Goal: Task Accomplishment & Management: Complete application form

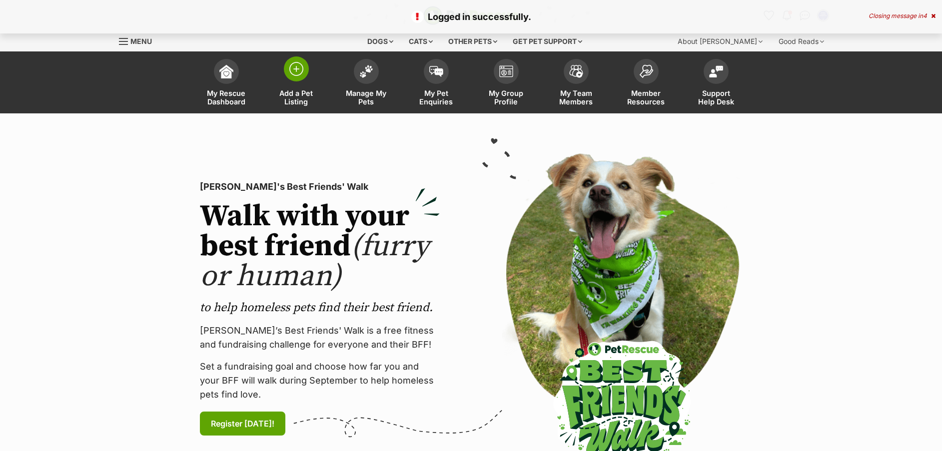
click at [299, 72] on img at bounding box center [296, 69] width 14 height 14
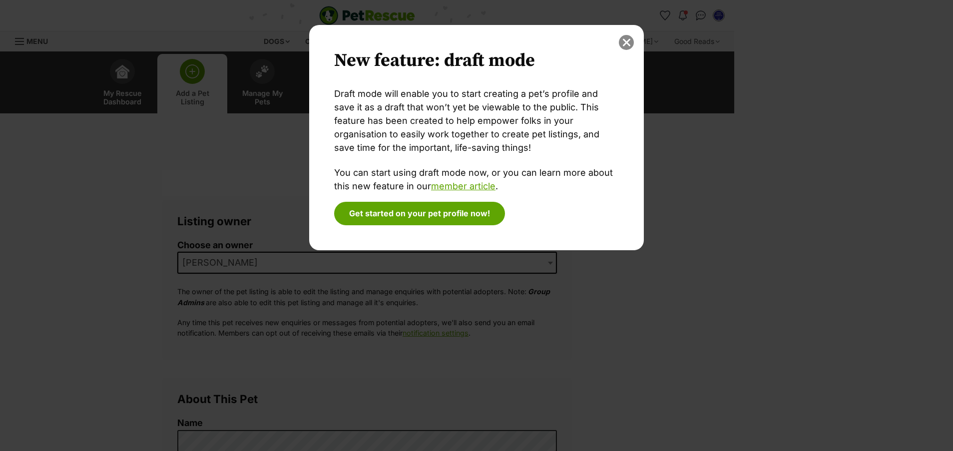
click at [627, 42] on button "close" at bounding box center [626, 42] width 15 height 15
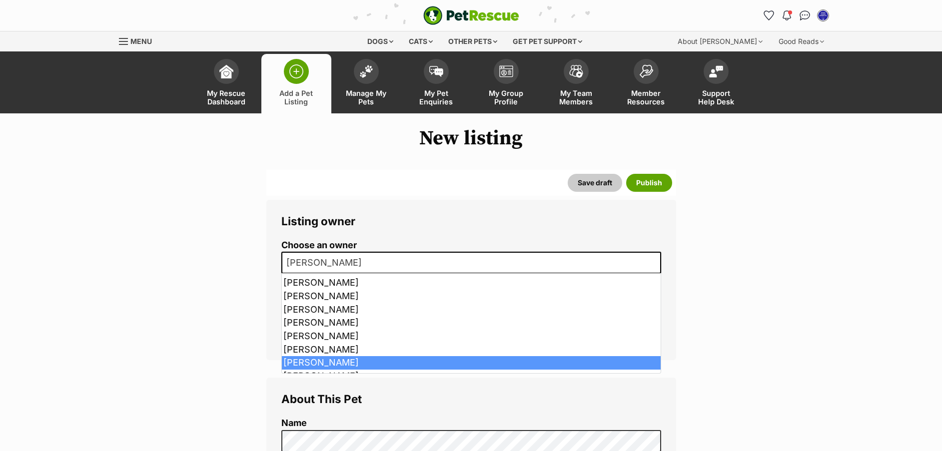
click at [340, 258] on span "[PERSON_NAME]" at bounding box center [326, 263] width 89 height 14
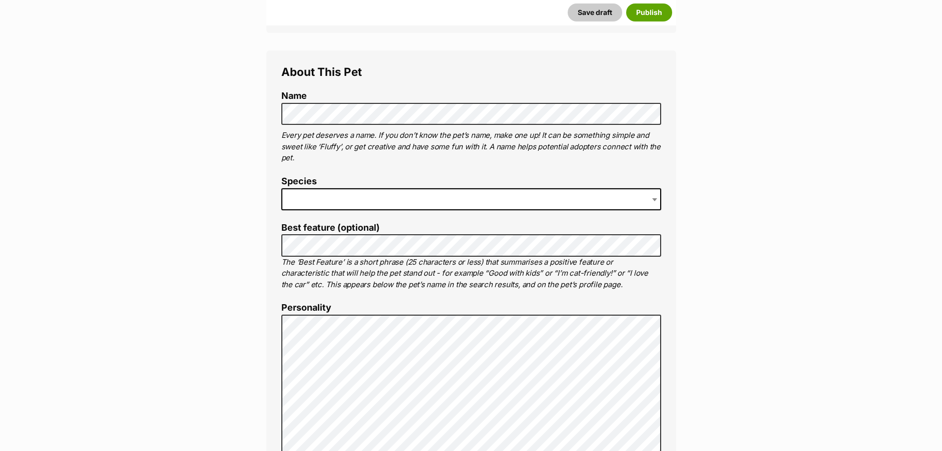
scroll to position [387, 0]
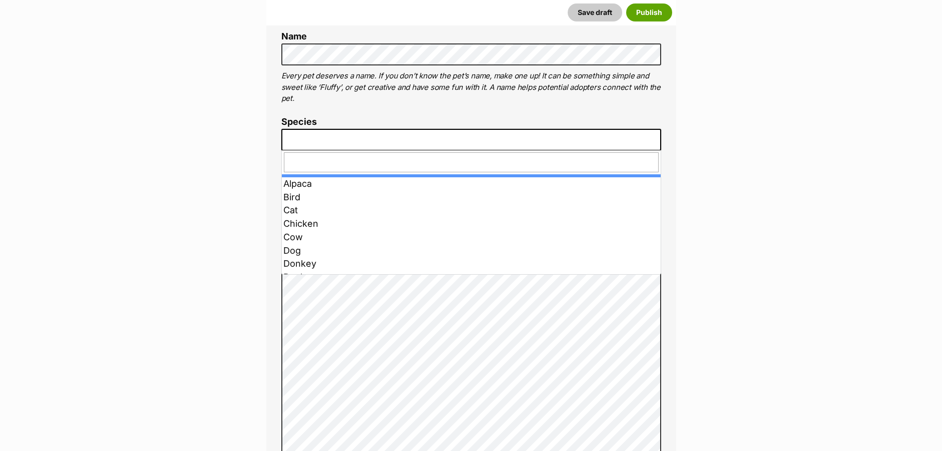
click at [581, 133] on span at bounding box center [471, 140] width 380 height 22
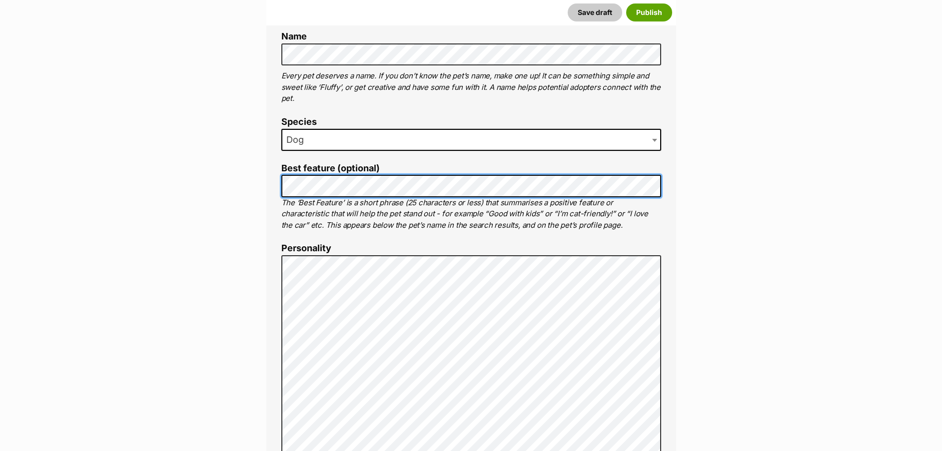
click at [568, 3] on button "Save draft" at bounding box center [595, 12] width 54 height 18
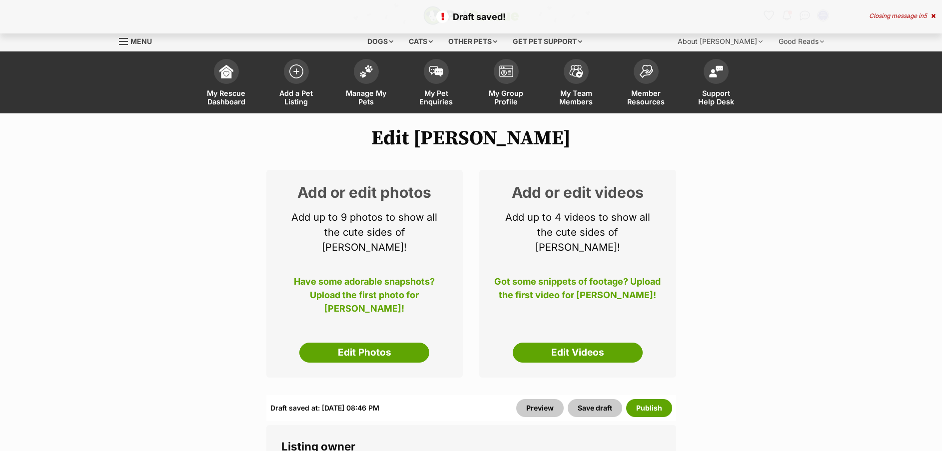
select select
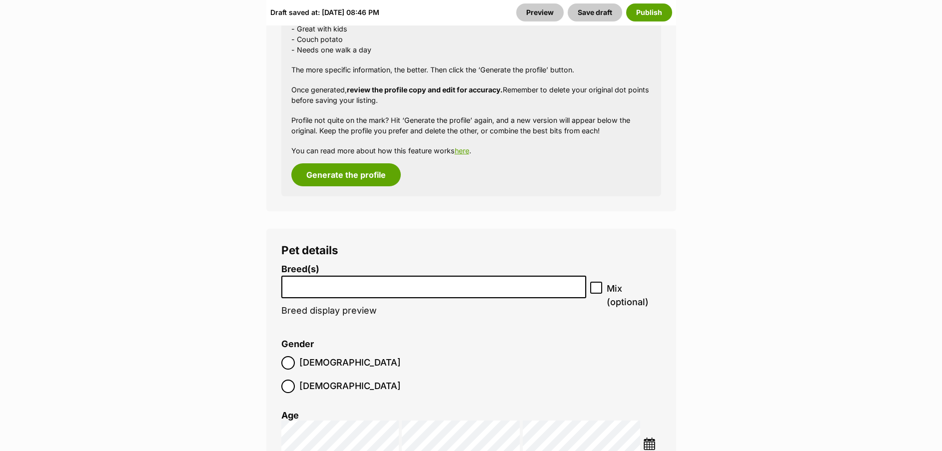
scroll to position [1311, 0]
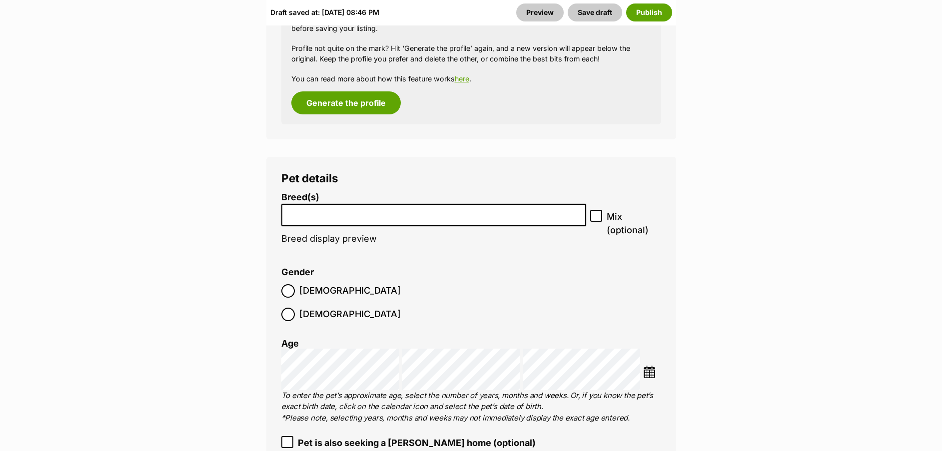
click at [536, 205] on li at bounding box center [434, 215] width 298 height 20
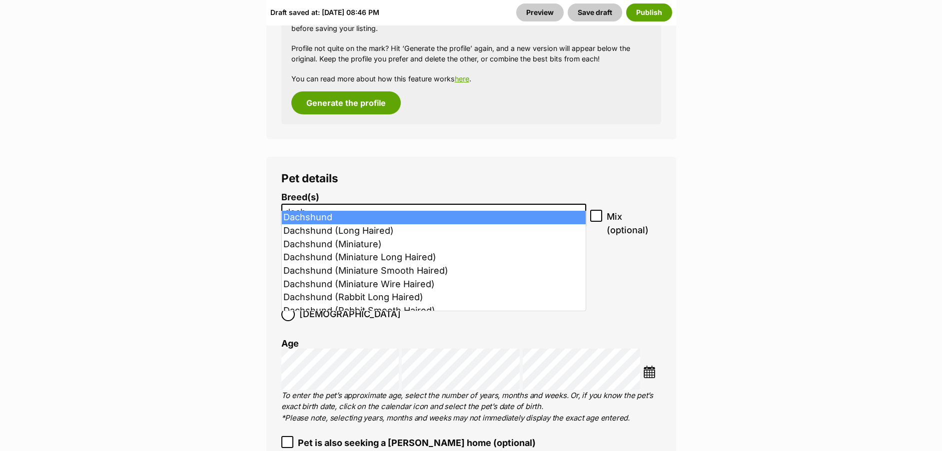
type input "dach"
select select "72"
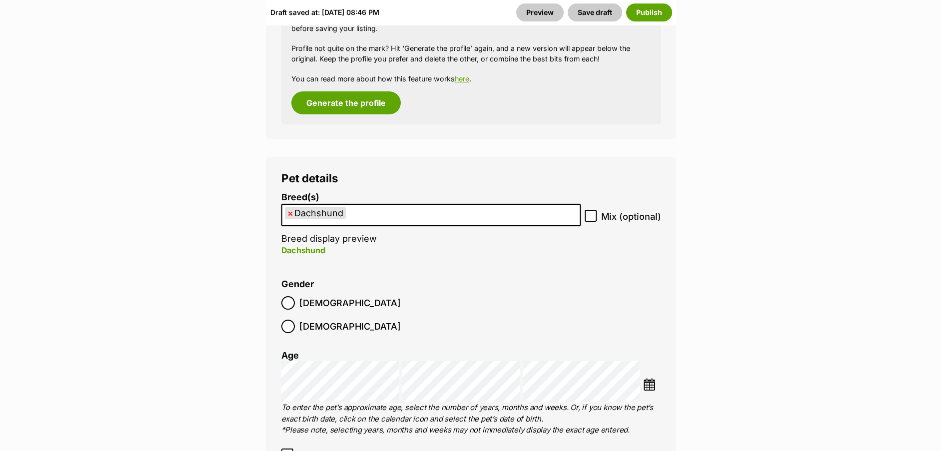
click at [650, 378] on img at bounding box center [649, 384] width 12 height 12
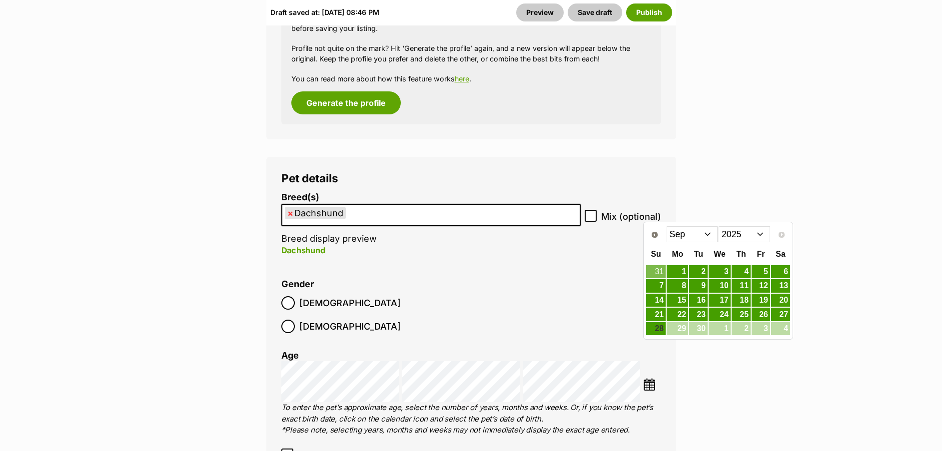
click at [760, 235] on select "2015 2016 2017 2018 2019 2020 2021 2022 2023 2024 2025" at bounding box center [744, 234] width 51 height 16
click at [710, 233] on select "Jan Feb Mar Apr May Jun Jul Aug Sep Oct Nov Dec" at bounding box center [692, 234] width 51 height 16
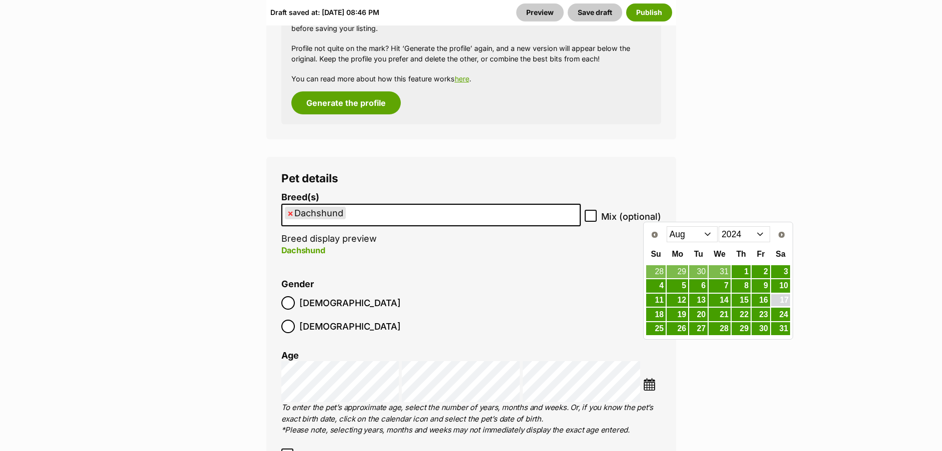
click at [785, 302] on link "17" at bounding box center [780, 300] width 19 height 12
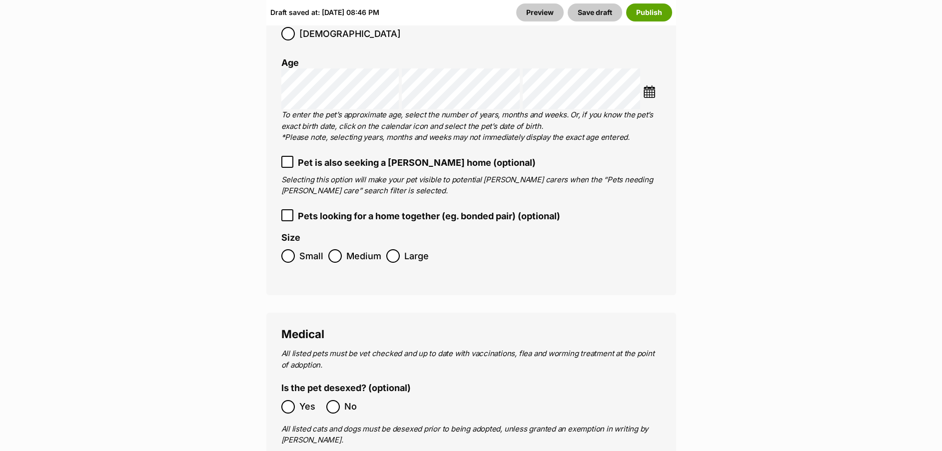
scroll to position [1642, 0]
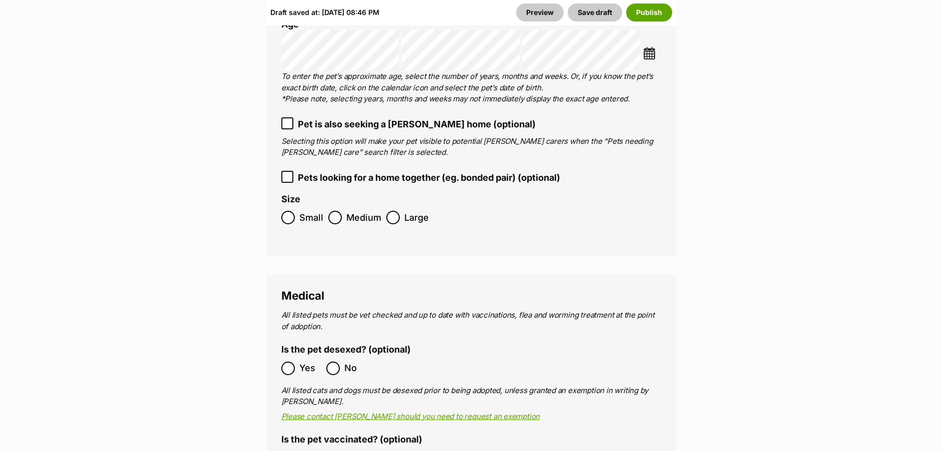
click at [298, 362] on label "Yes" at bounding box center [301, 368] width 40 height 13
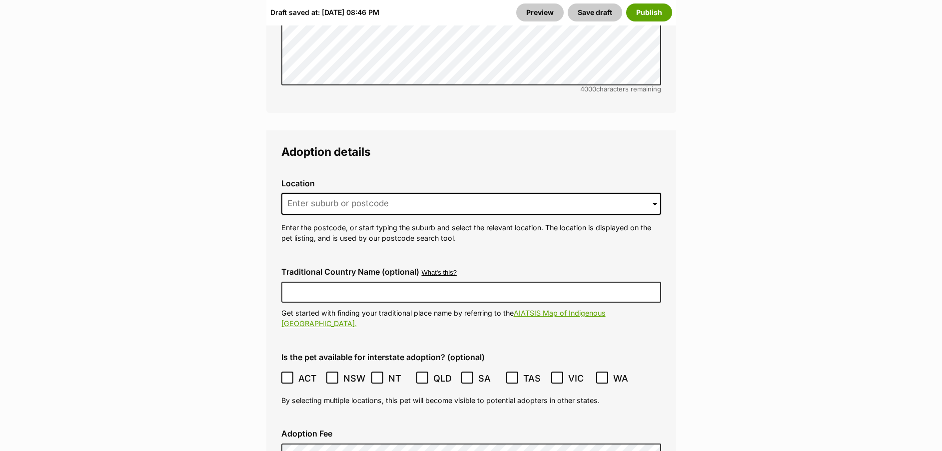
scroll to position [2461, 0]
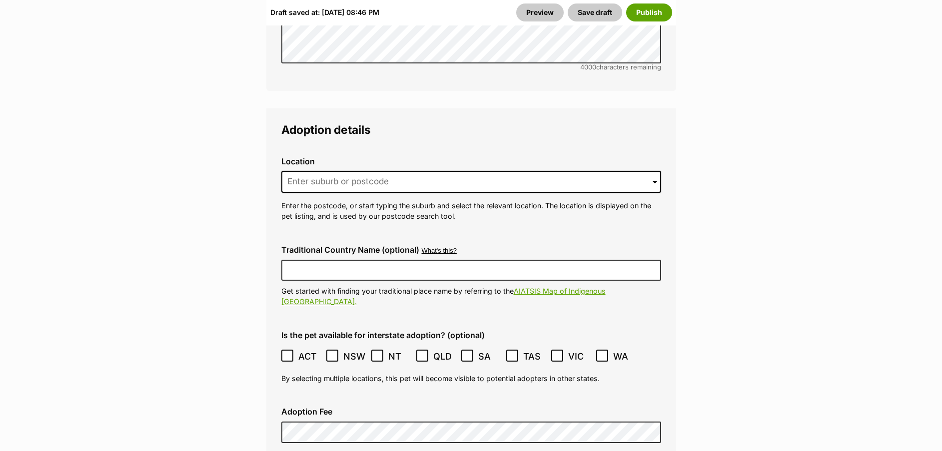
click at [585, 157] on label "Location" at bounding box center [471, 161] width 380 height 9
click at [570, 171] on input at bounding box center [471, 182] width 380 height 22
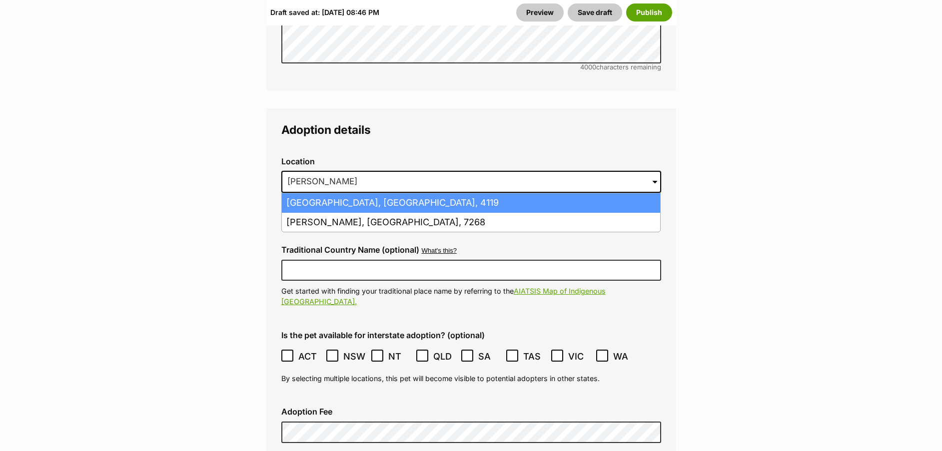
click at [537, 193] on li "Underwood, Queensland, 4119" at bounding box center [471, 202] width 378 height 19
type input "Underwood, Queensland, 4119"
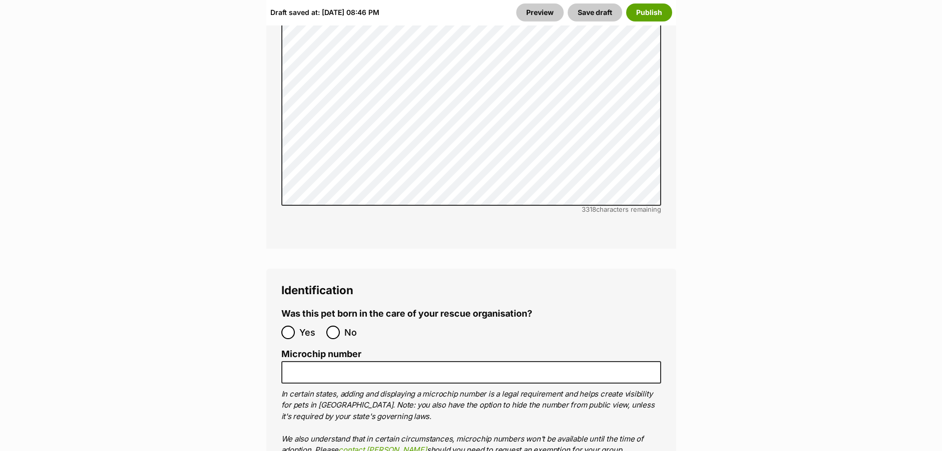
scroll to position [3226, 0]
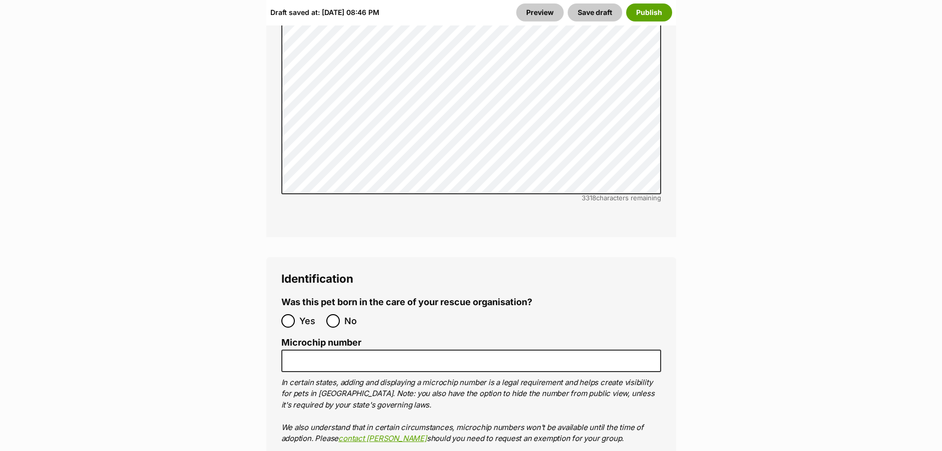
click at [328, 297] on ol "Was this pet born in the care of your rescue organisation? Yes No Microchip num…" at bounding box center [471, 407] width 380 height 221
click at [333, 314] on input "No" at bounding box center [332, 320] width 13 height 13
radio input "true"
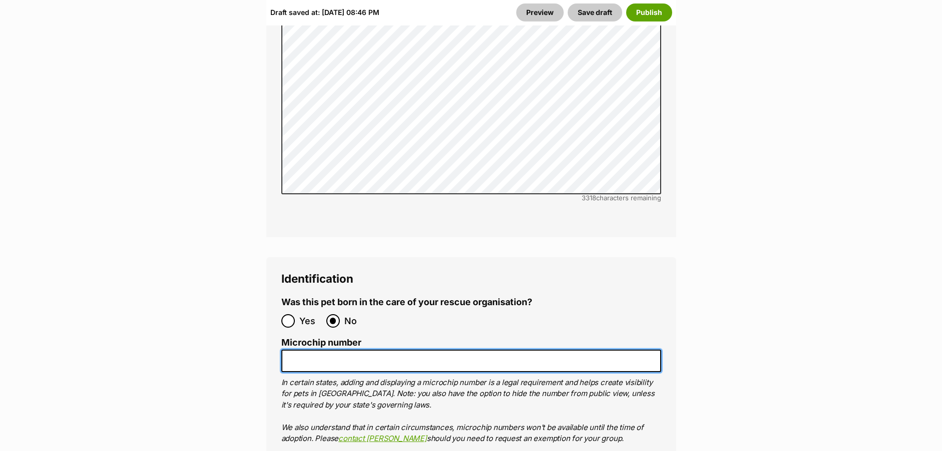
click at [434, 350] on input "Microchip number" at bounding box center [471, 361] width 380 height 22
paste input "991003002858423"
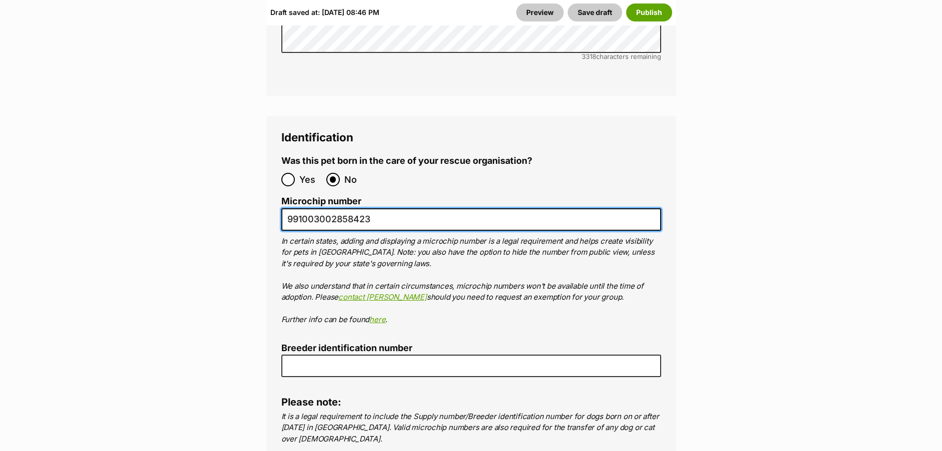
scroll to position [3406, 0]
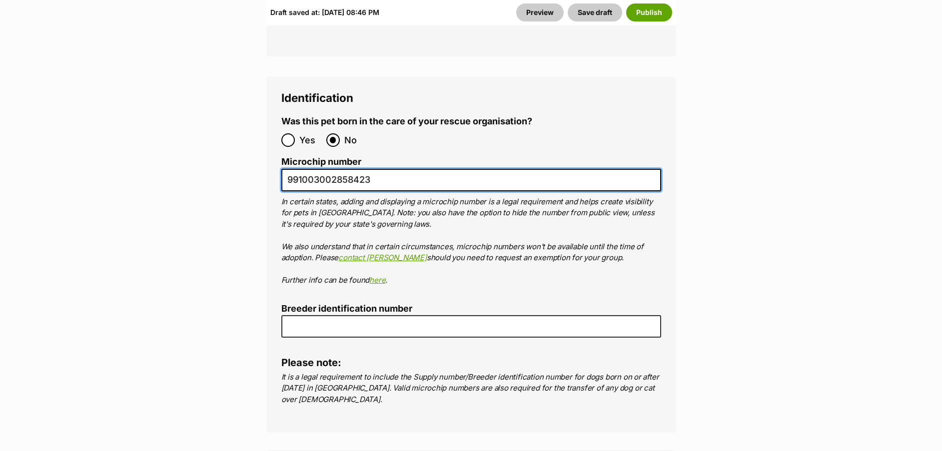
type input "991003002858423"
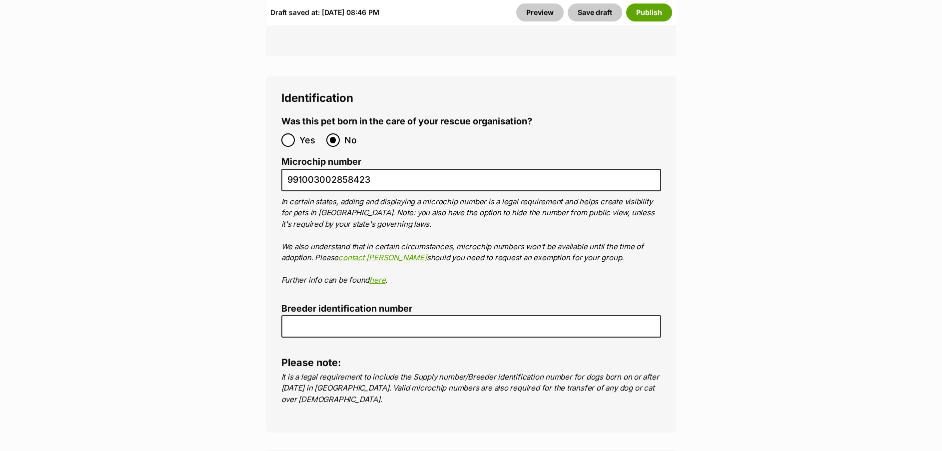
click at [573, 291] on fieldset "Identification Was this pet born in the care of your rescue organisation? Yes N…" at bounding box center [471, 216] width 380 height 251
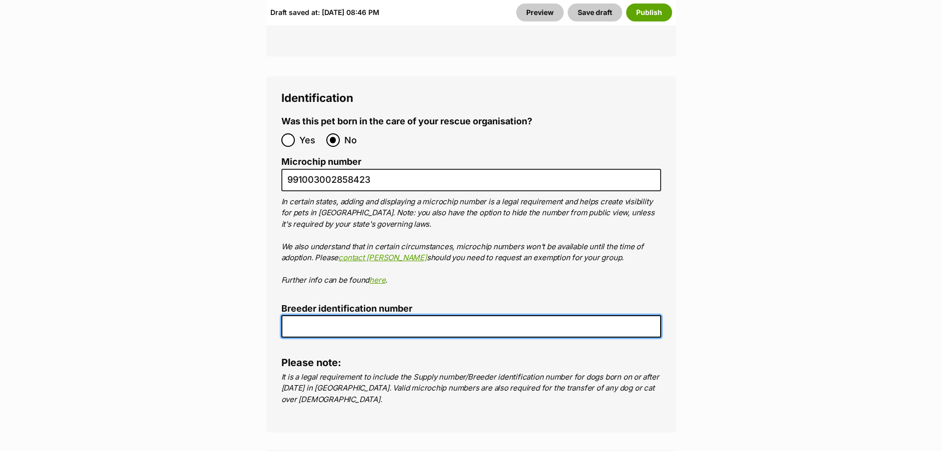
click at [540, 315] on input "Breeder identification number" at bounding box center [471, 326] width 380 height 22
type input "0013147113896"
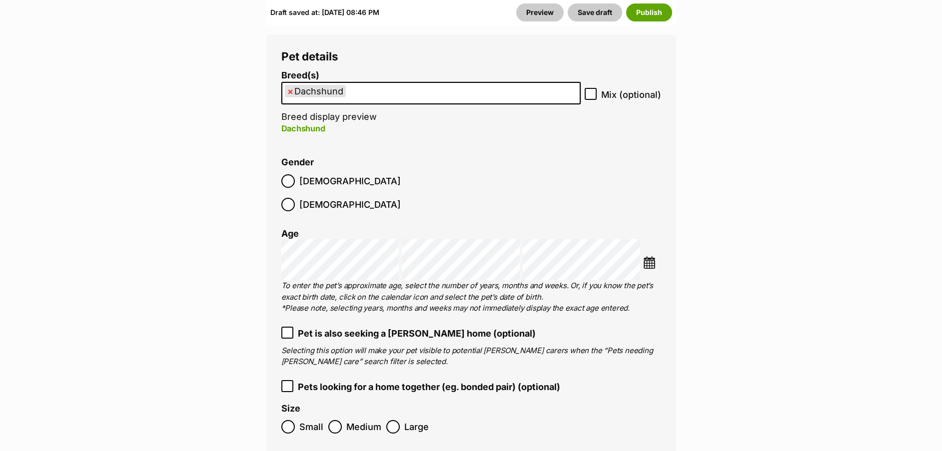
scroll to position [1431, 0]
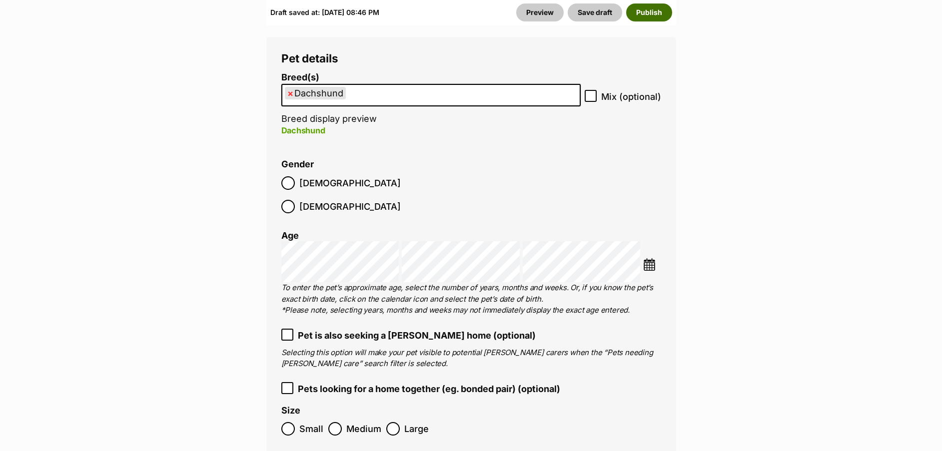
click at [650, 12] on button "Publish" at bounding box center [649, 12] width 46 height 18
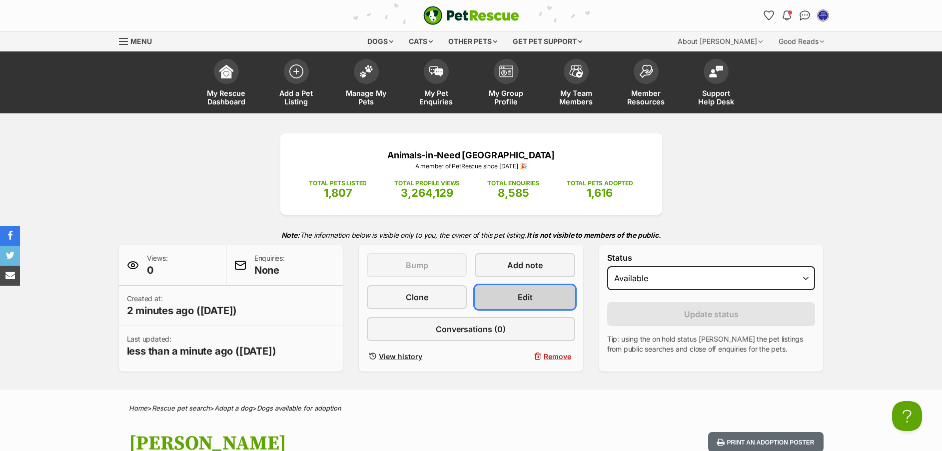
click at [558, 300] on link "Edit" at bounding box center [525, 297] width 100 height 24
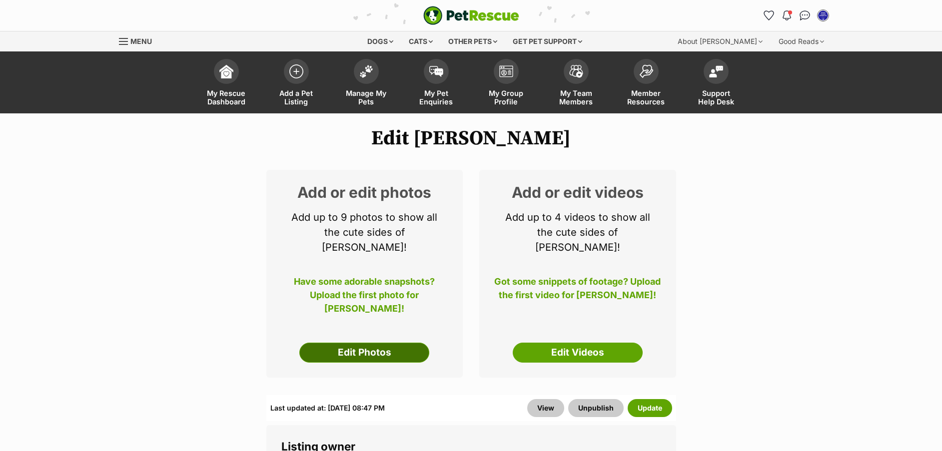
click at [394, 343] on link "Edit Photos" at bounding box center [364, 353] width 130 height 20
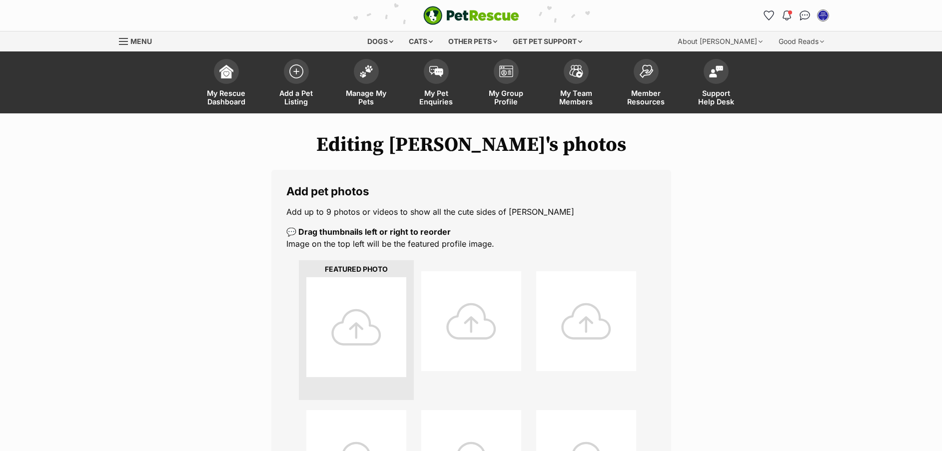
click at [357, 318] on div at bounding box center [356, 327] width 100 height 100
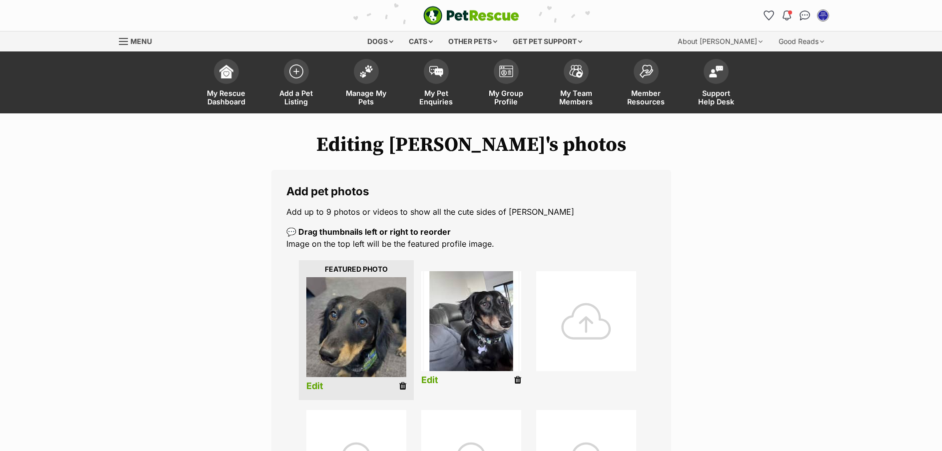
click at [429, 379] on link "Edit" at bounding box center [429, 380] width 17 height 10
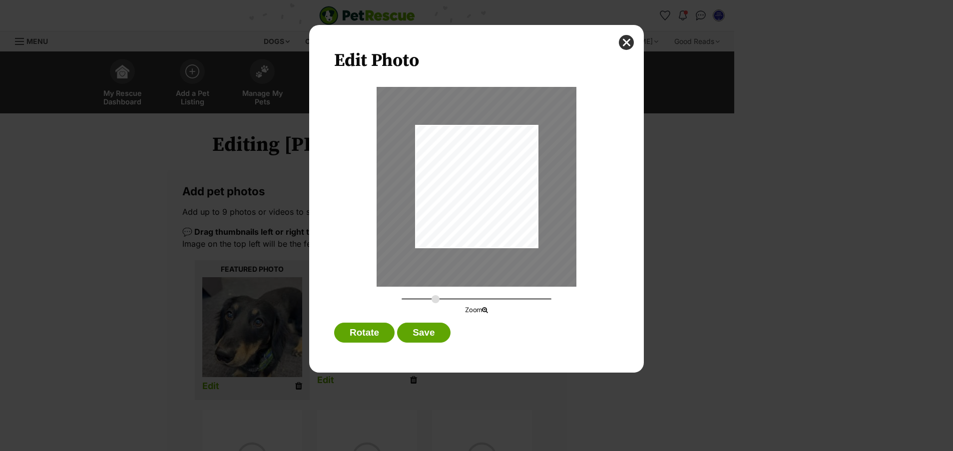
drag, startPoint x: 455, startPoint y: 239, endPoint x: 436, endPoint y: 303, distance: 67.3
click at [436, 303] on input "Dialog Window - Close (Press escape to close)" at bounding box center [477, 298] width 150 height 9
drag, startPoint x: 435, startPoint y: 300, endPoint x: 412, endPoint y: 301, distance: 23.0
type input "0.3305"
click at [412, 301] on input "Dialog Window - Close (Press escape to close)" at bounding box center [477, 298] width 150 height 9
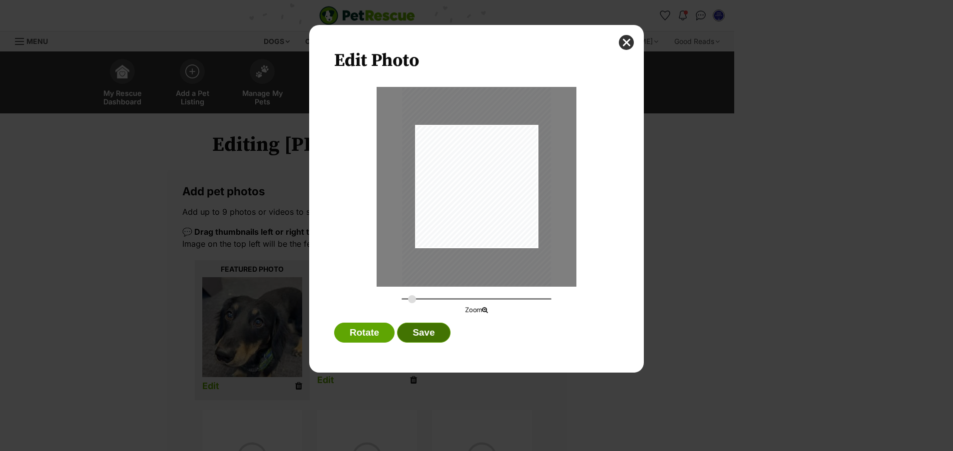
click at [430, 336] on button "Save" at bounding box center [423, 333] width 53 height 20
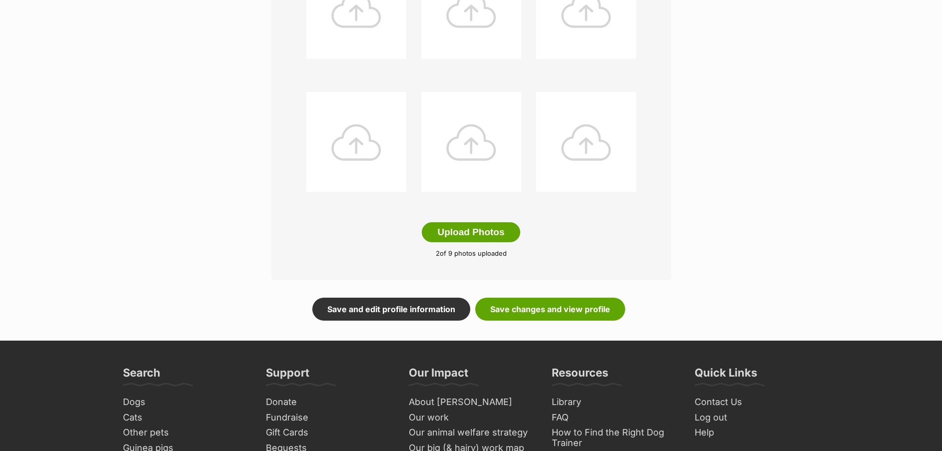
scroll to position [456, 0]
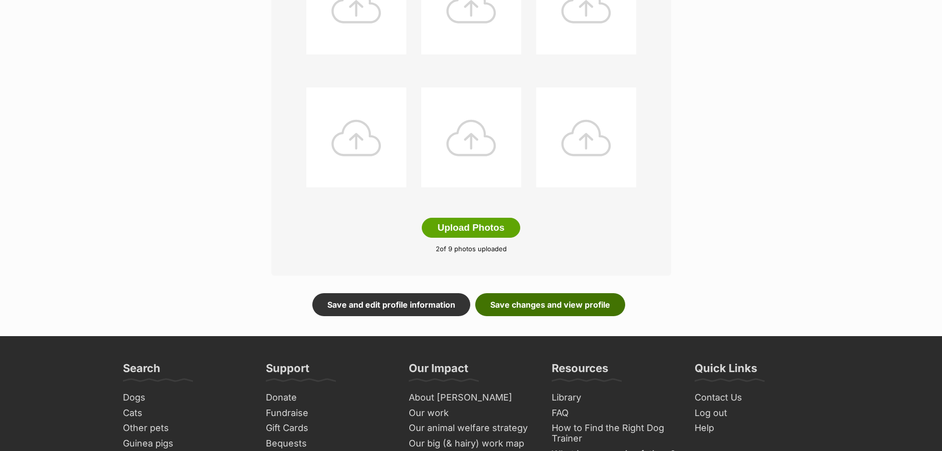
click at [556, 299] on link "Save changes and view profile" at bounding box center [550, 304] width 150 height 23
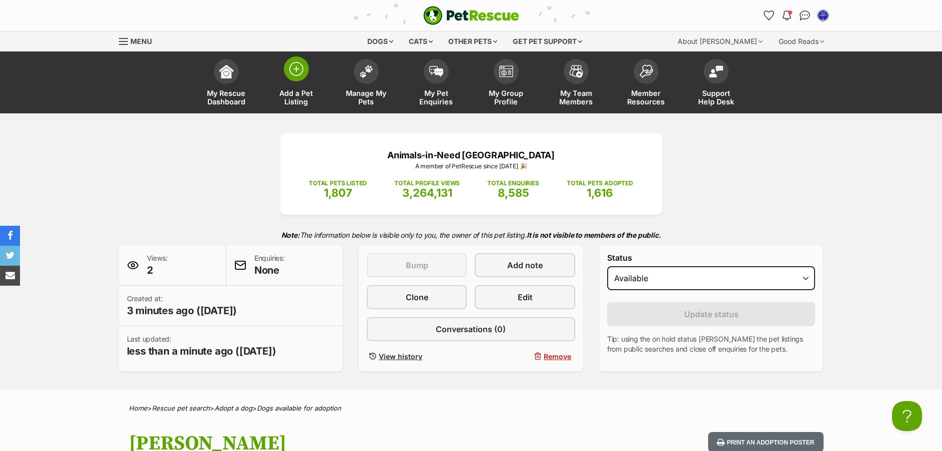
click at [303, 56] on link "Add a Pet Listing" at bounding box center [296, 83] width 70 height 59
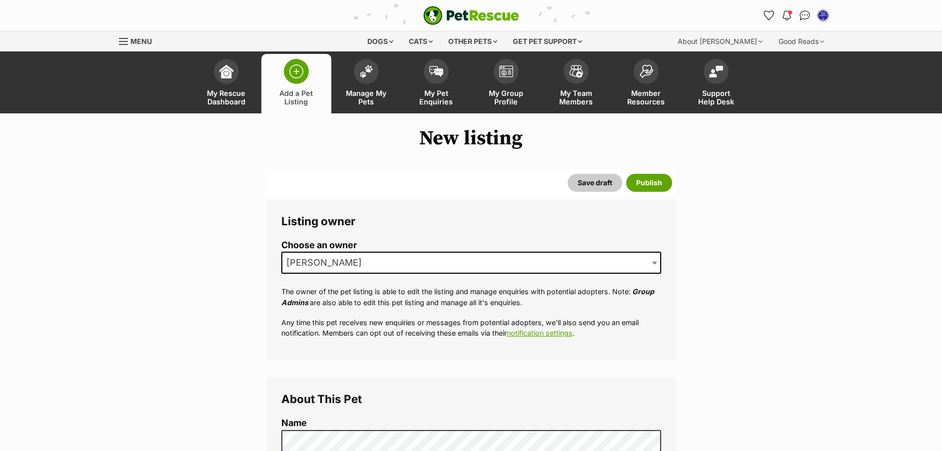
click at [395, 268] on span "[PERSON_NAME]" at bounding box center [471, 263] width 380 height 22
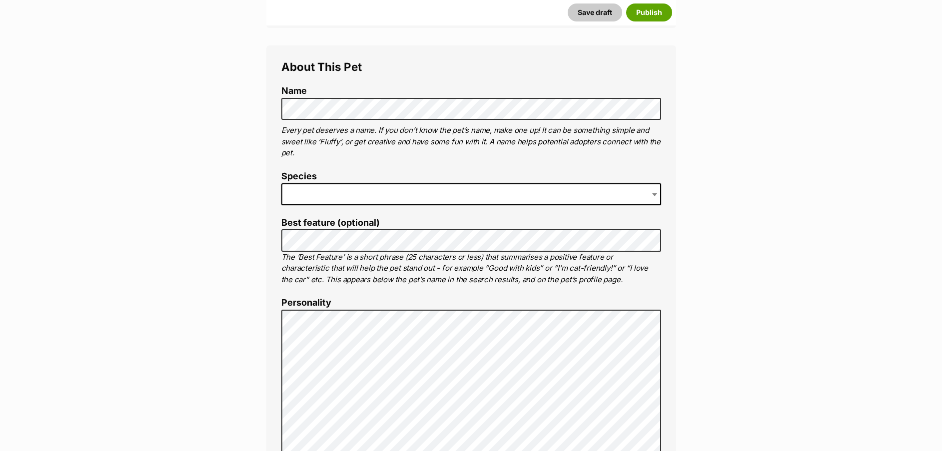
scroll to position [307, 0]
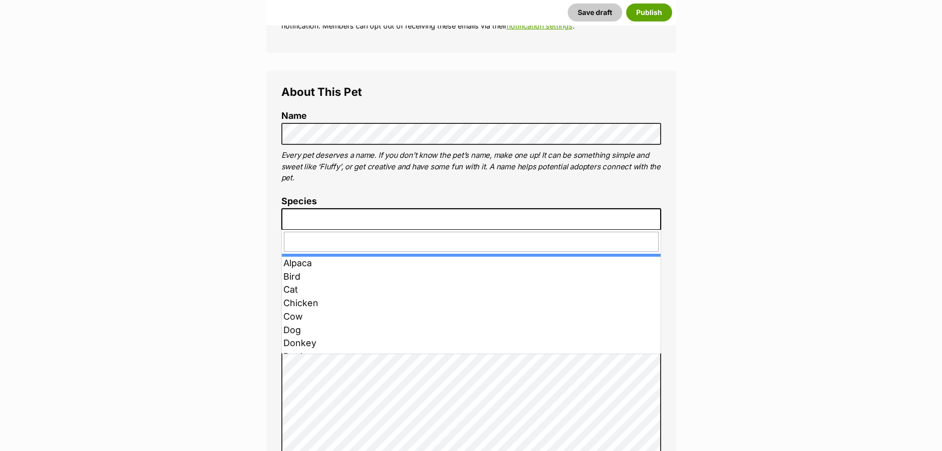
click at [424, 212] on span at bounding box center [471, 219] width 380 height 22
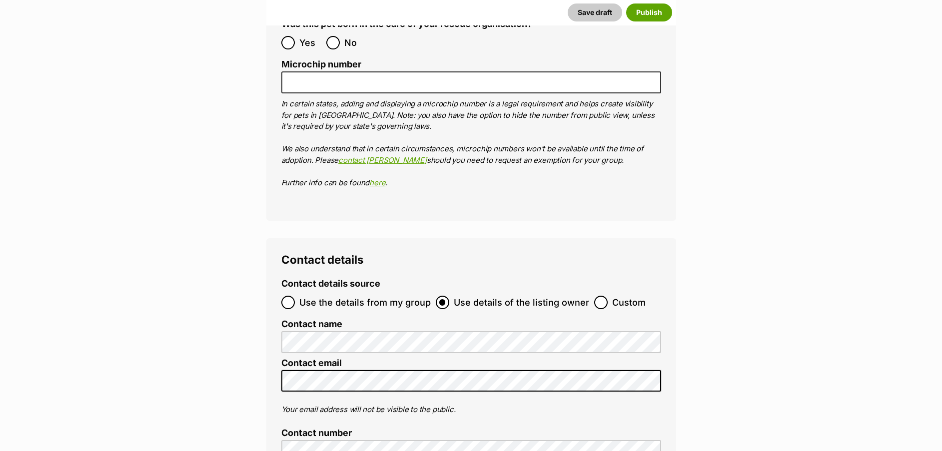
scroll to position [3251, 0]
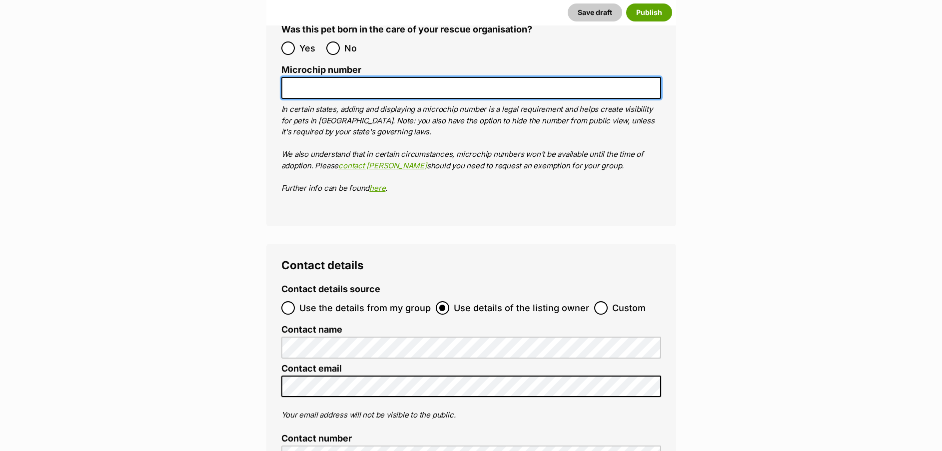
click at [446, 77] on input "Microchip number" at bounding box center [471, 88] width 380 height 22
paste input "943094320247653"
type input "943094320247653"
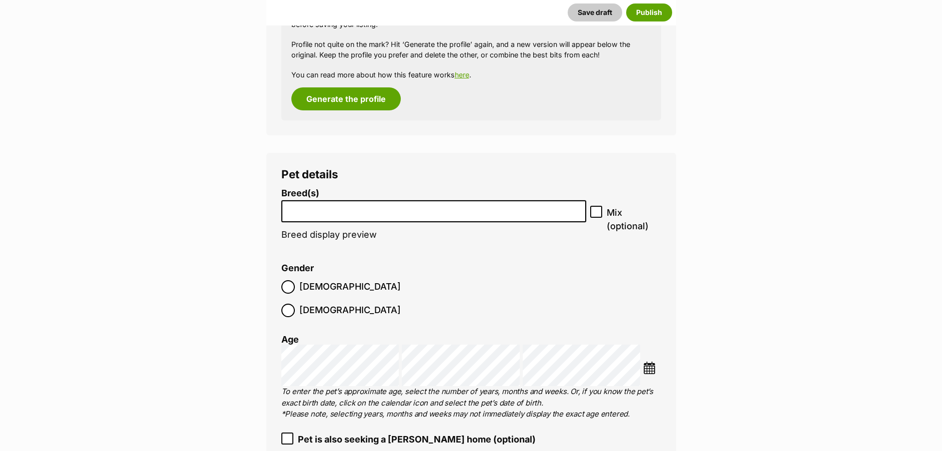
scroll to position [1513, 0]
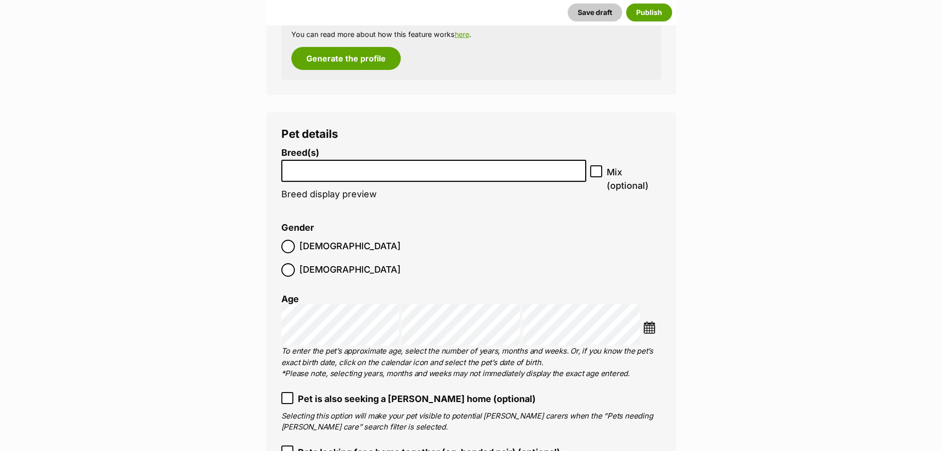
click at [516, 176] on li at bounding box center [434, 171] width 298 height 20
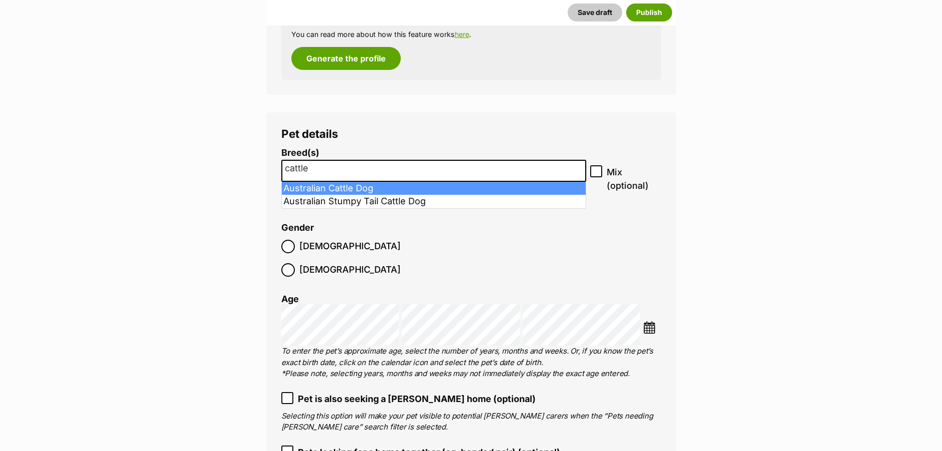
type input "cattle"
select select "15"
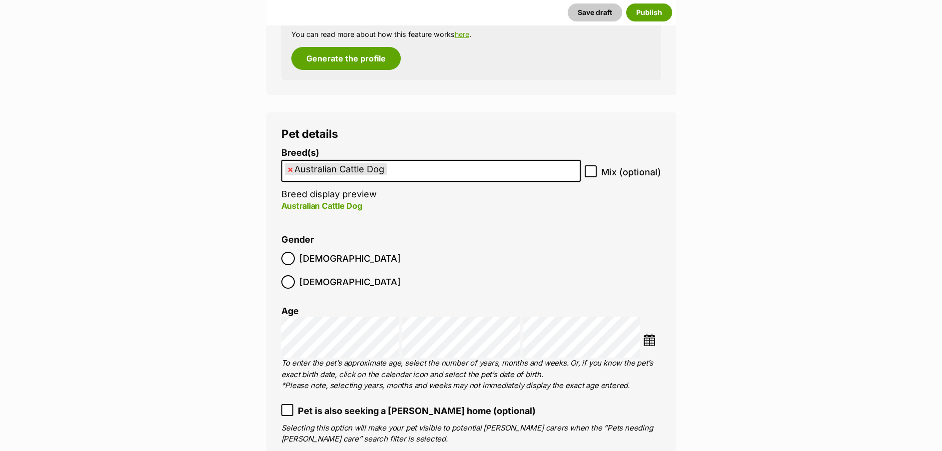
click at [649, 334] on img at bounding box center [649, 340] width 12 height 12
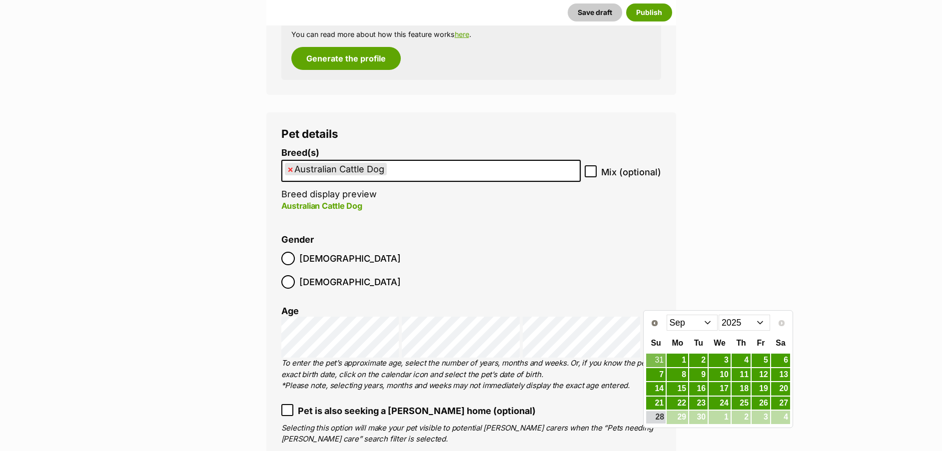
click at [759, 326] on select "2015 2016 2017 2018 2019 2020 2021 2022 2023 2024 2025" at bounding box center [744, 323] width 51 height 16
click at [760, 322] on select "2005 2006 2007 2008 2009 2010 2011 2012 2013 2014 2015 2016 2017 2018 2019 2020…" at bounding box center [744, 323] width 51 height 16
click at [707, 321] on select "Jan Feb Mar Apr May Jun Jul Aug Sep Oct Nov Dec" at bounding box center [692, 323] width 51 height 16
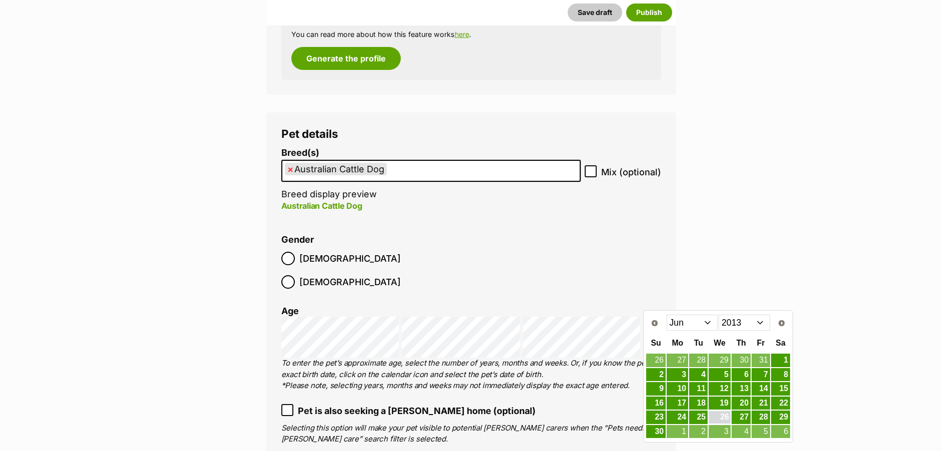
click at [724, 416] on link "26" at bounding box center [720, 417] width 22 height 12
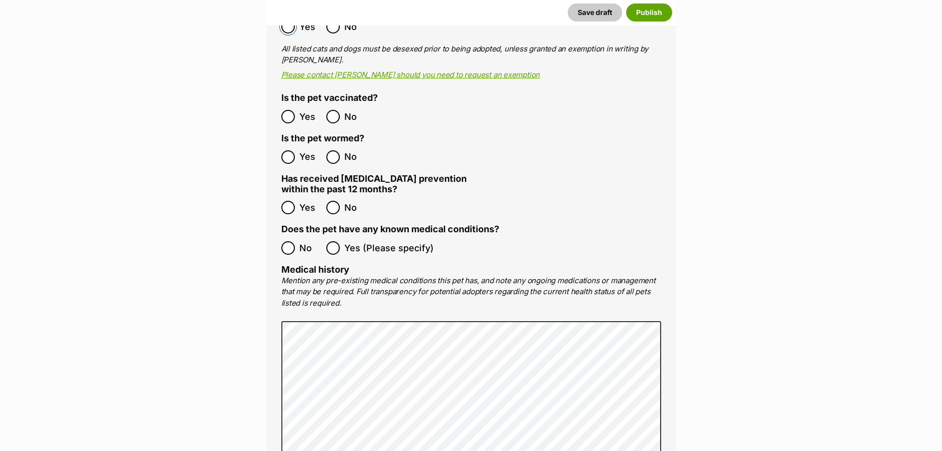
scroll to position [2209, 0]
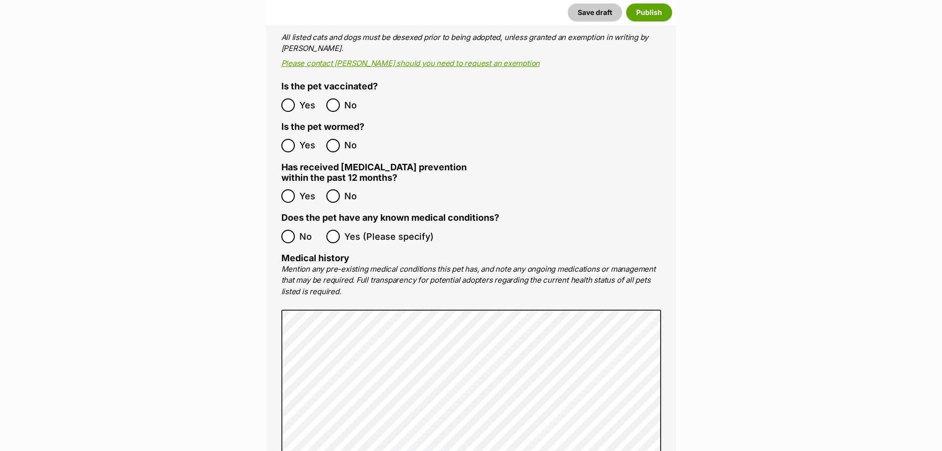
click at [280, 89] on div "Medical All listed pets must be vet checked and up to date with vaccinations, f…" at bounding box center [471, 239] width 410 height 635
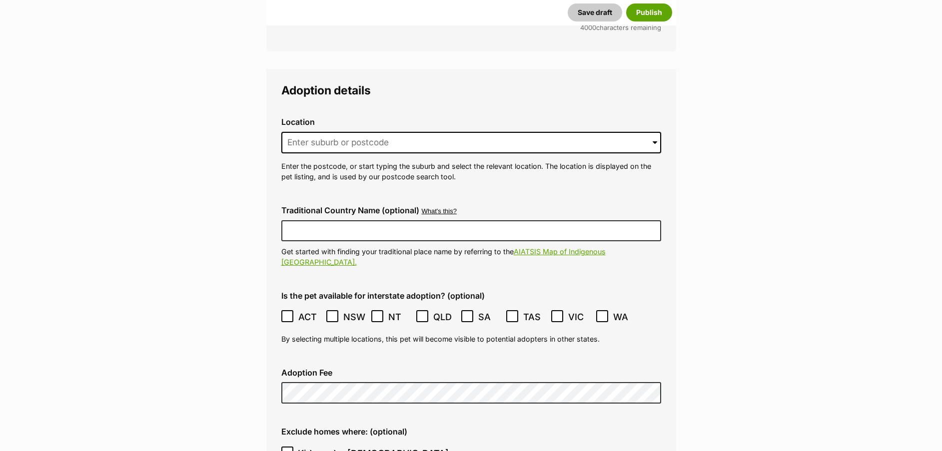
scroll to position [2719, 0]
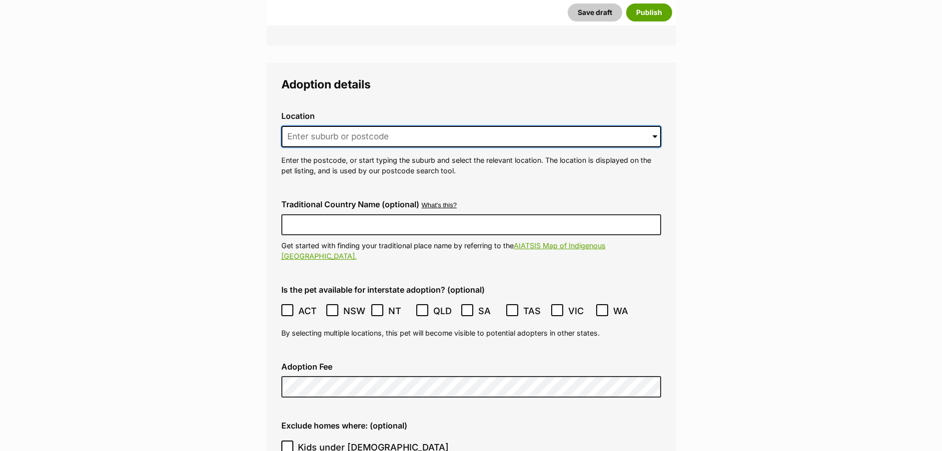
click at [344, 126] on input at bounding box center [471, 137] width 380 height 22
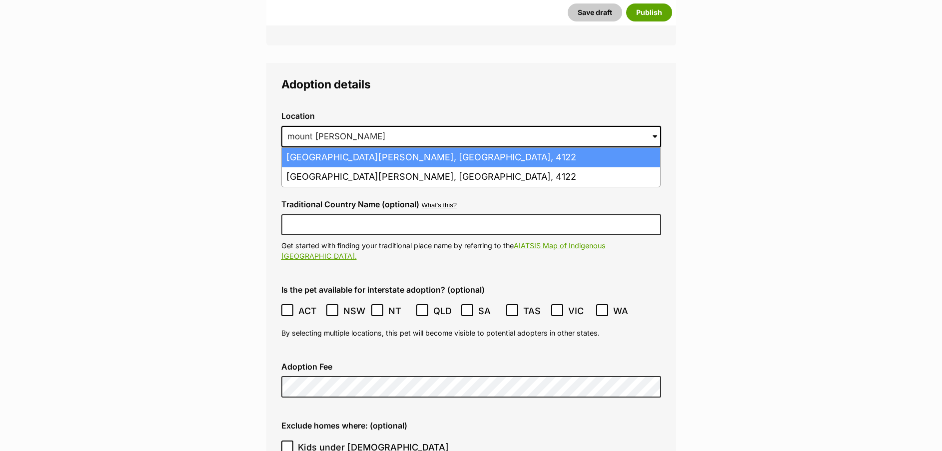
click at [355, 148] on li "Mount Gravatt, Queensland, 4122" at bounding box center [471, 157] width 378 height 19
type input "Mount Gravatt, Queensland, 4122"
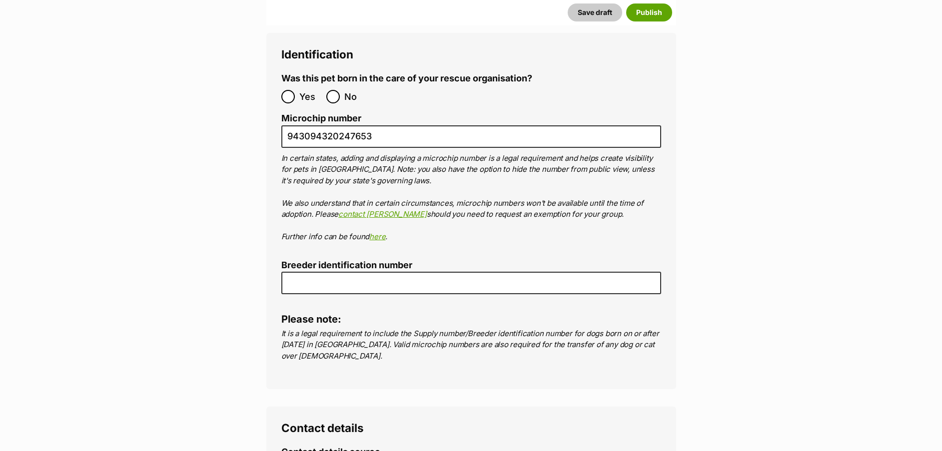
scroll to position [3645, 0]
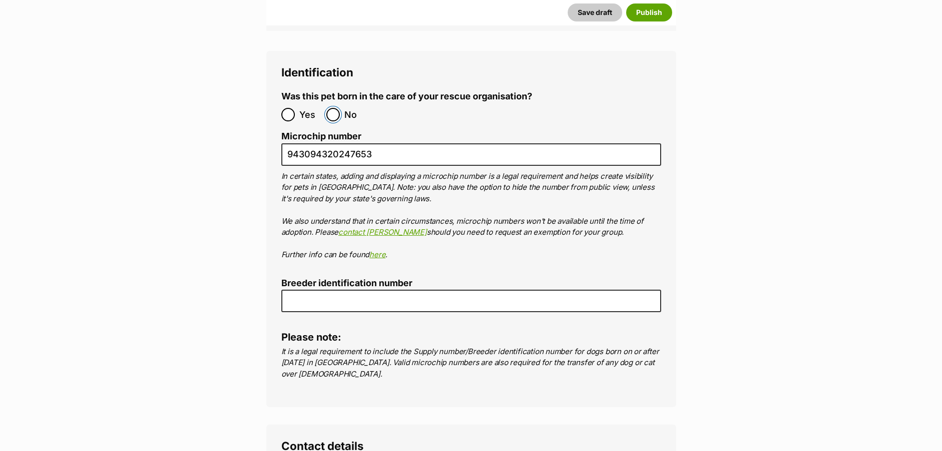
click at [339, 108] on input "No" at bounding box center [332, 114] width 13 height 13
radio input "true"
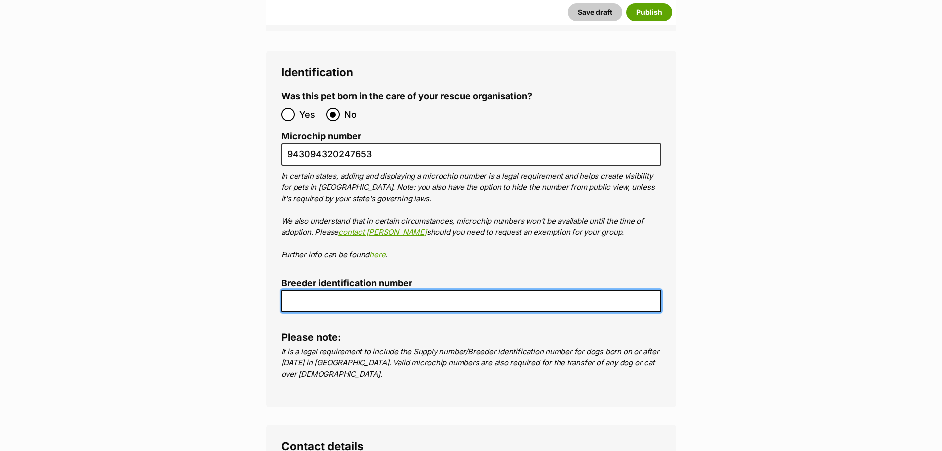
click at [342, 290] on input "Breeder identification number" at bounding box center [471, 301] width 380 height 22
type input "0013147113896"
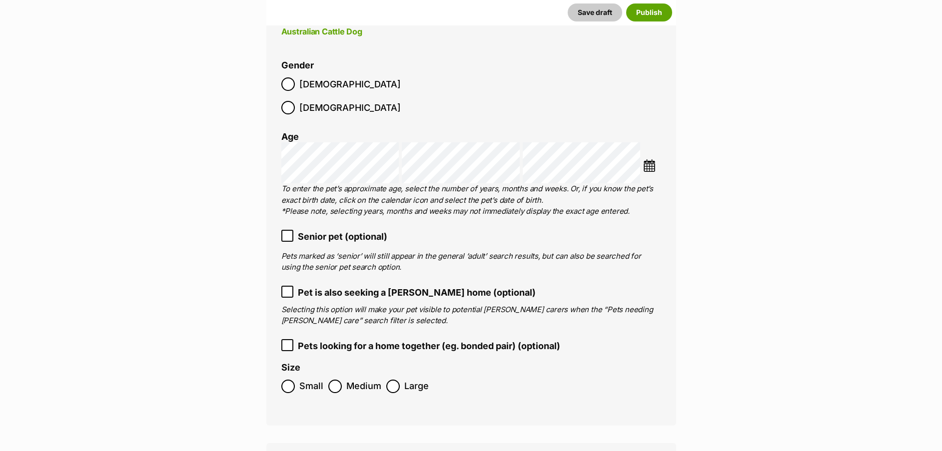
scroll to position [1603, 0]
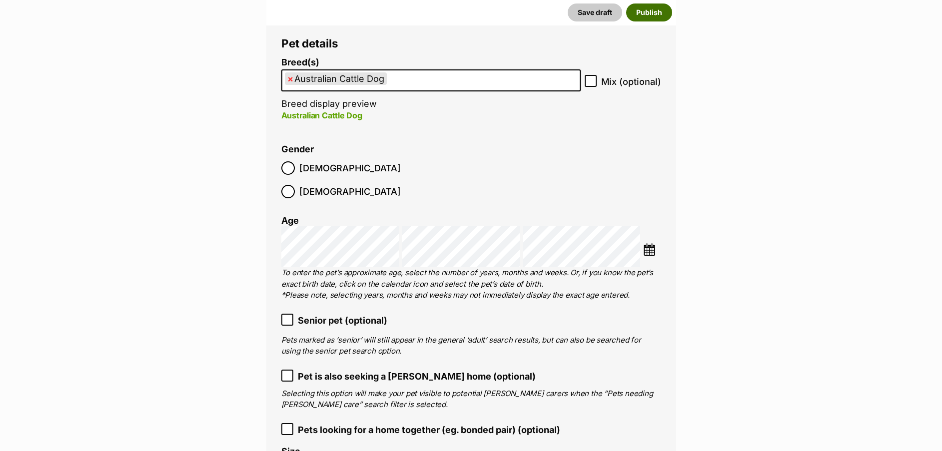
click at [651, 9] on button "Publish" at bounding box center [649, 12] width 46 height 18
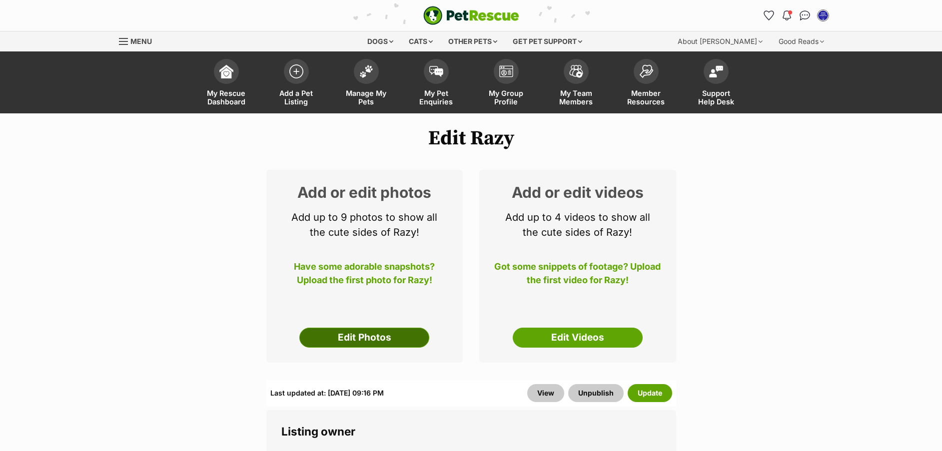
click at [380, 340] on link "Edit Photos" at bounding box center [364, 338] width 130 height 20
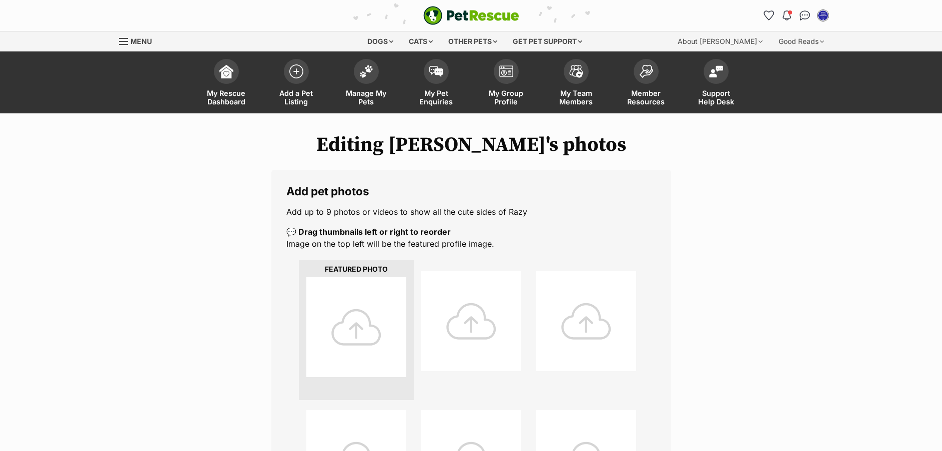
click at [357, 326] on div at bounding box center [356, 327] width 100 height 100
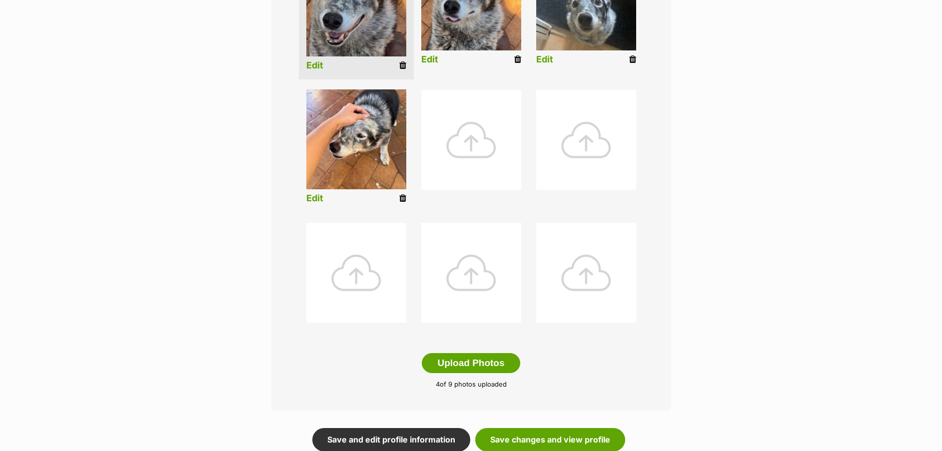
scroll to position [357, 0]
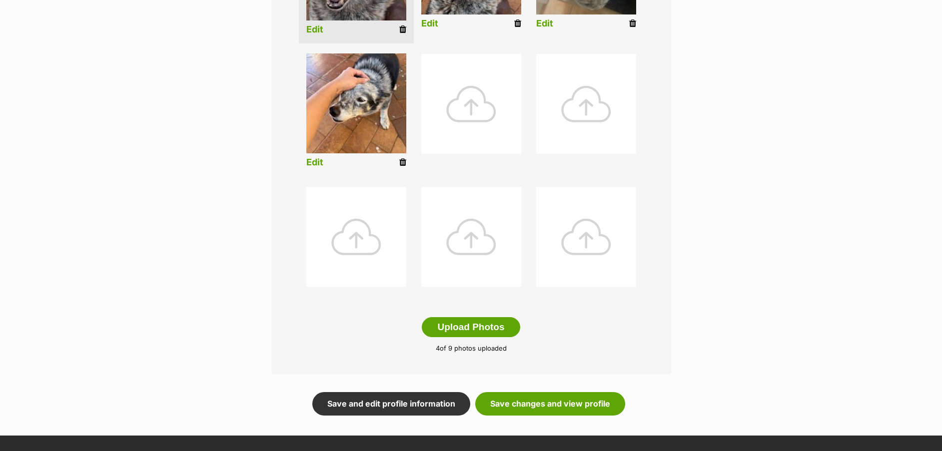
click at [567, 389] on form "Add pet photos Add up to 9 photos or videos to show all the cute sides of Razy …" at bounding box center [471, 114] width 400 height 603
click at [562, 412] on link "Save changes and view profile" at bounding box center [550, 403] width 150 height 23
